Goal: Information Seeking & Learning: Learn about a topic

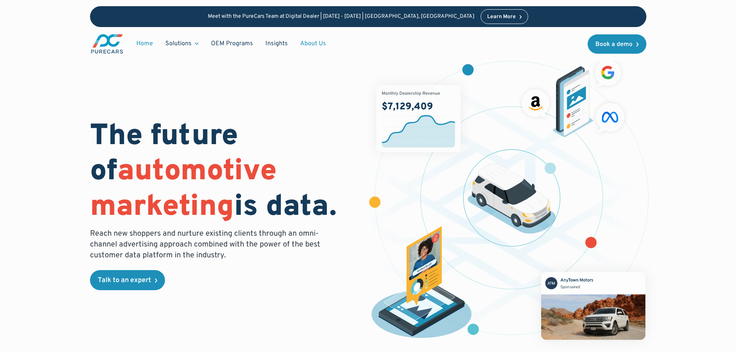
click at [312, 45] on link "About Us" at bounding box center [313, 43] width 38 height 15
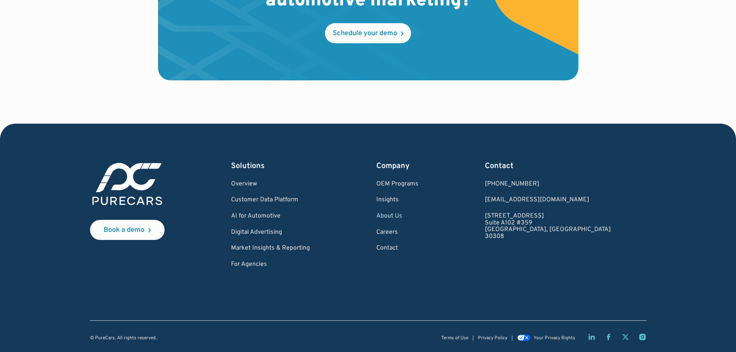
scroll to position [2282, 0]
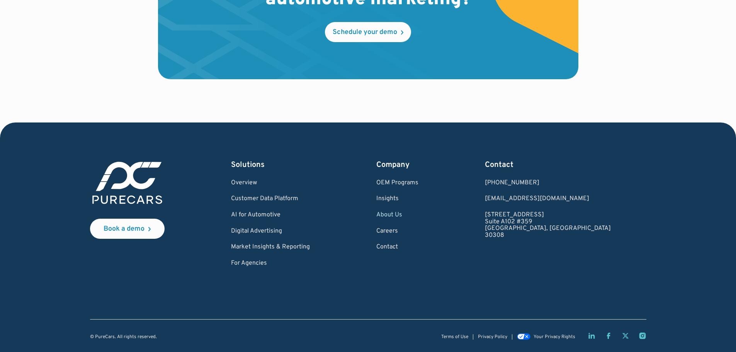
drag, startPoint x: 534, startPoint y: 212, endPoint x: 596, endPoint y: 211, distance: 61.8
click at [596, 211] on div "Book a demo Solutions Overview Customer Data Platform AI for Automotive Digital…" at bounding box center [368, 213] width 557 height 107
copy link "[STREET_ADDRESS]"
click at [550, 251] on div "Contact 1.877.860.7873 1.877.860.7873 hello@purecars.com 931 Monroe Drive NE Su…" at bounding box center [548, 213] width 126 height 107
click at [419, 231] on link "Careers" at bounding box center [397, 231] width 42 height 7
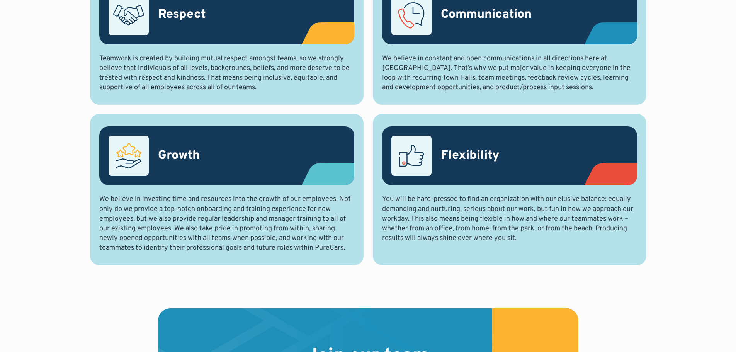
scroll to position [502, 0]
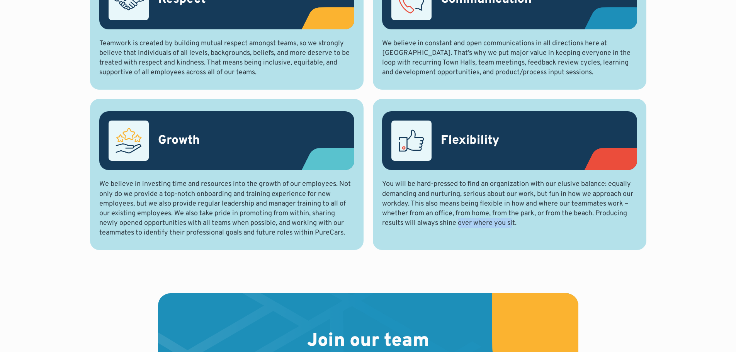
drag, startPoint x: 458, startPoint y: 221, endPoint x: 512, endPoint y: 221, distance: 53.7
click at [512, 221] on p "You will be hard-pressed to find an organization with our elusive balance: equa…" at bounding box center [509, 203] width 255 height 49
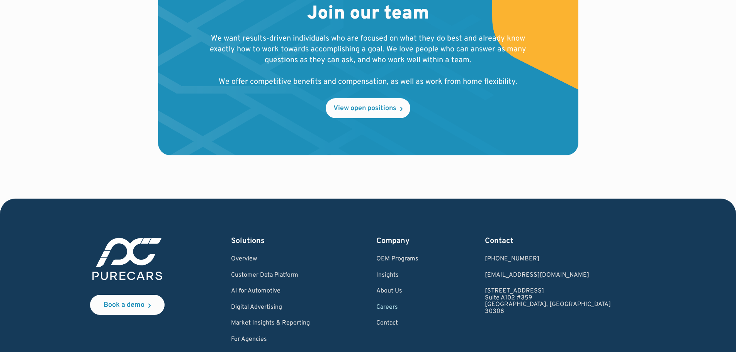
scroll to position [812, 0]
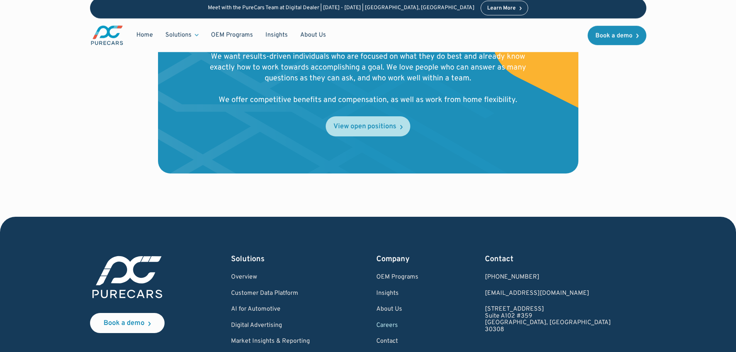
click at [398, 134] on link "View open positions" at bounding box center [368, 126] width 85 height 20
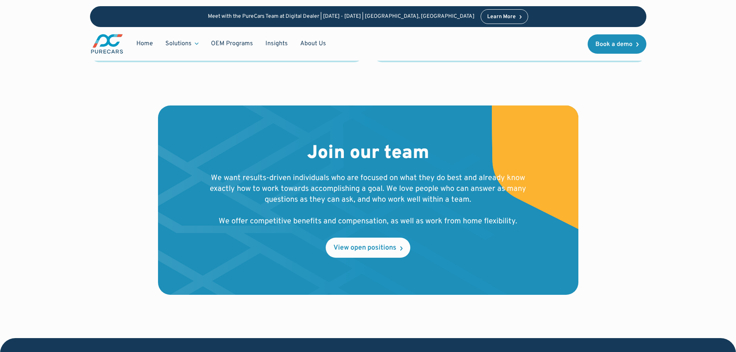
scroll to position [580, 0]
